Goal: Check status: Check status

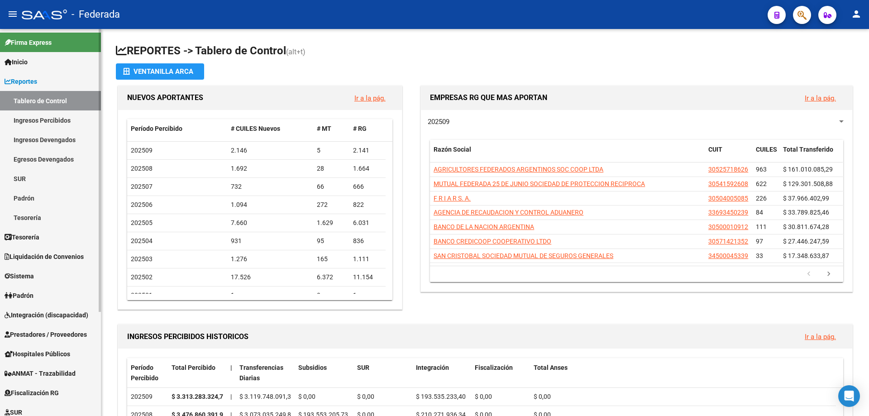
scroll to position [142, 0]
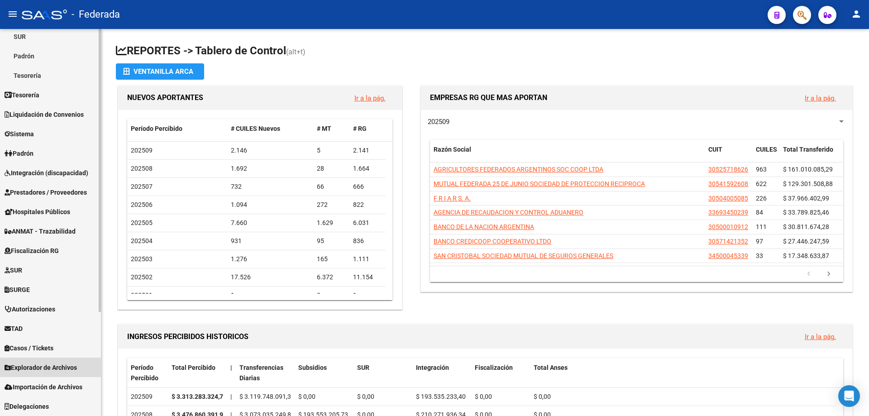
click at [52, 369] on span "Explorador de Archivos" at bounding box center [41, 368] width 72 height 10
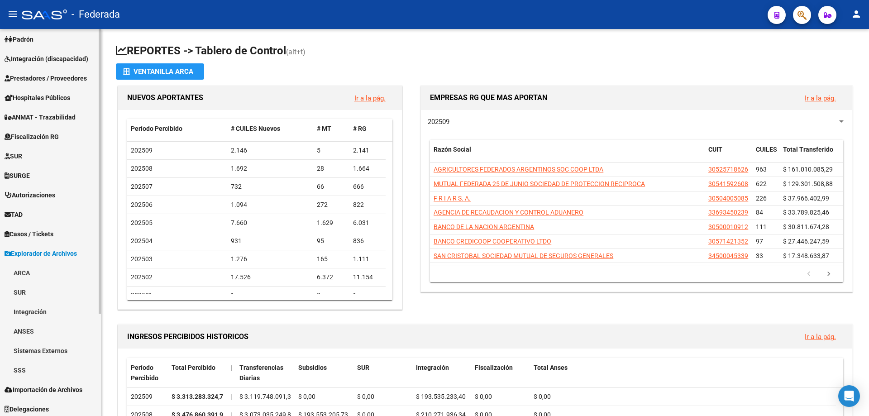
scroll to position [123, 0]
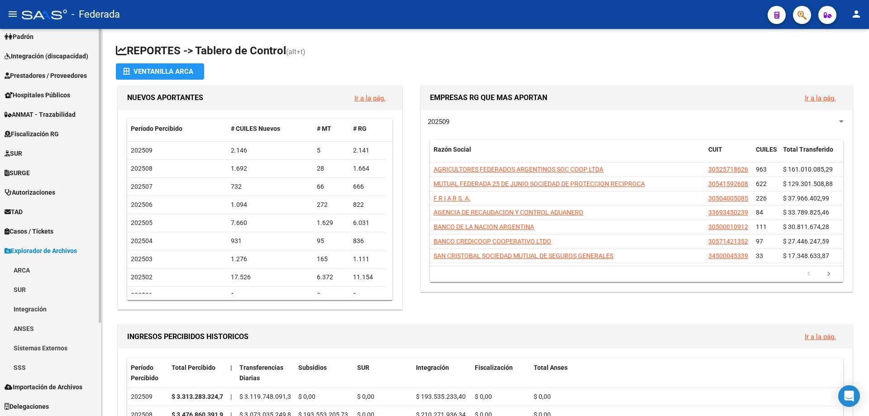
click at [25, 369] on link "SSS" at bounding box center [50, 367] width 101 height 19
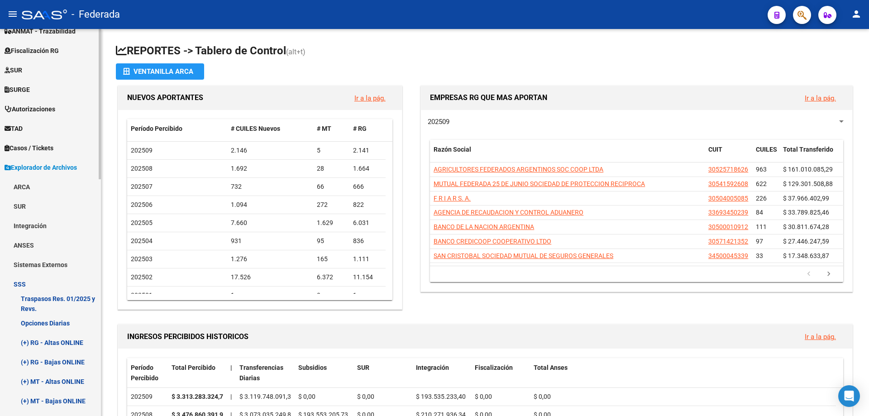
scroll to position [258, 0]
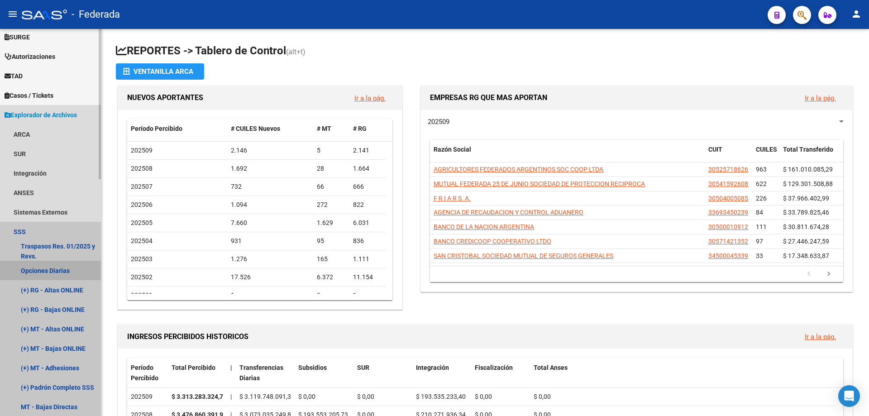
click at [53, 269] on link "Opciones Diarias" at bounding box center [50, 270] width 101 height 19
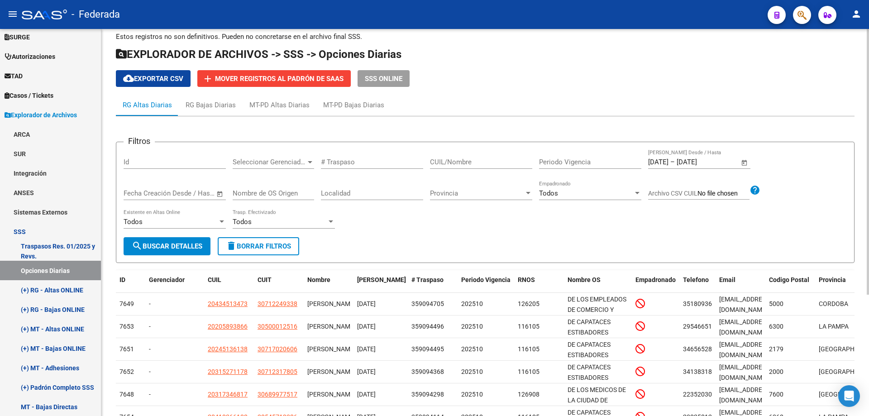
scroll to position [45, 0]
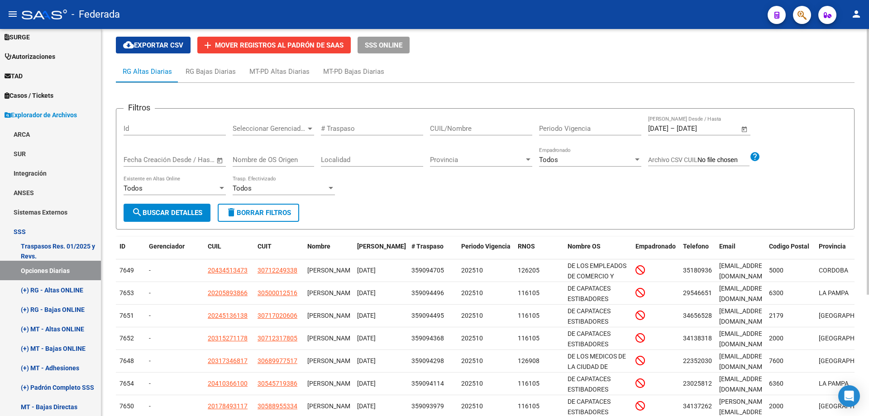
click at [745, 128] on span "Open calendar" at bounding box center [745, 129] width 22 height 22
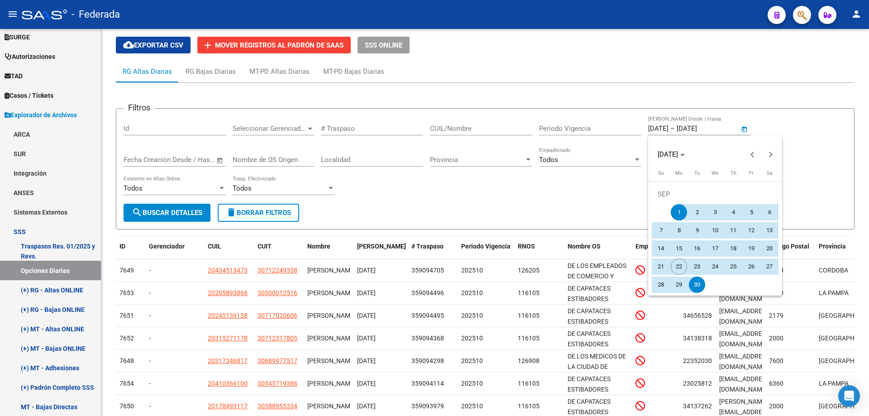
click at [662, 244] on span "14" at bounding box center [661, 248] width 16 height 16
type input "[DATE]"
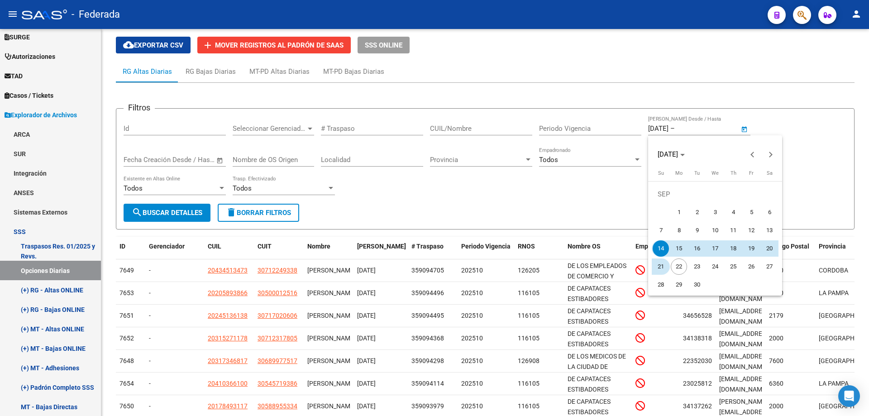
click at [660, 266] on span "21" at bounding box center [661, 266] width 16 height 16
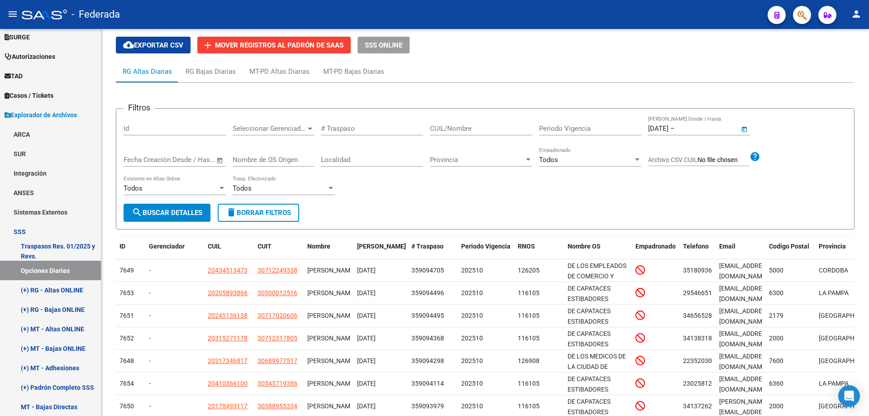
type input "[DATE]"
click at [191, 212] on span "search Buscar Detalles" at bounding box center [167, 213] width 71 height 8
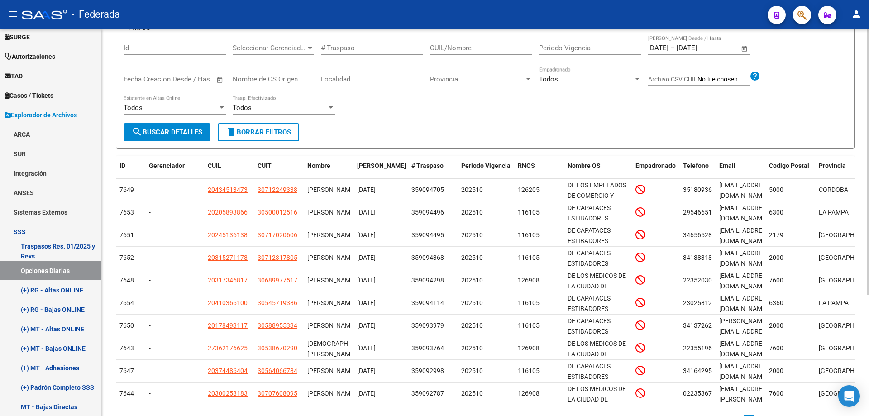
scroll to position [177, 0]
